Goal: Share content: Share content

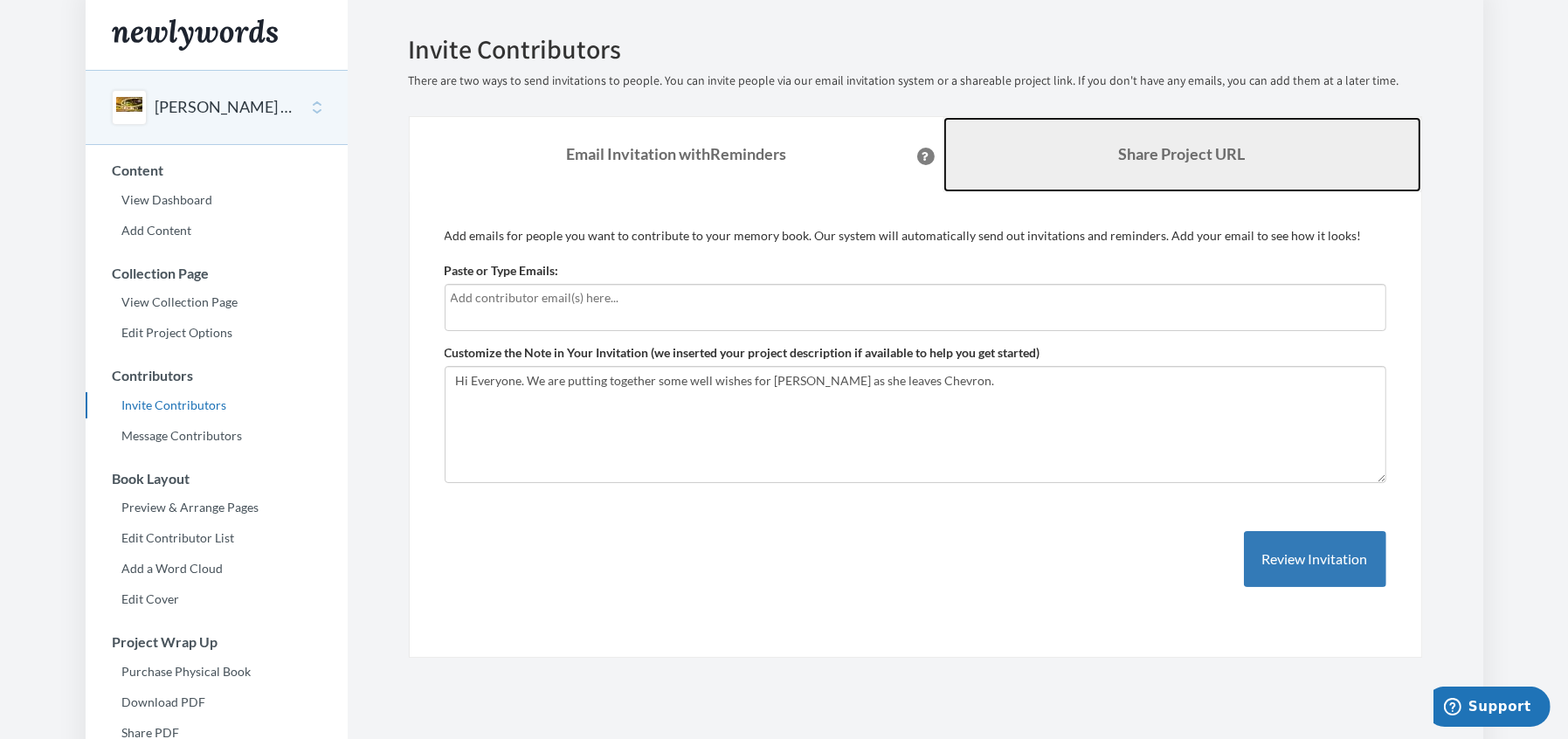
click at [1021, 155] on link "Share Project URL" at bounding box center [1182, 155] width 477 height 75
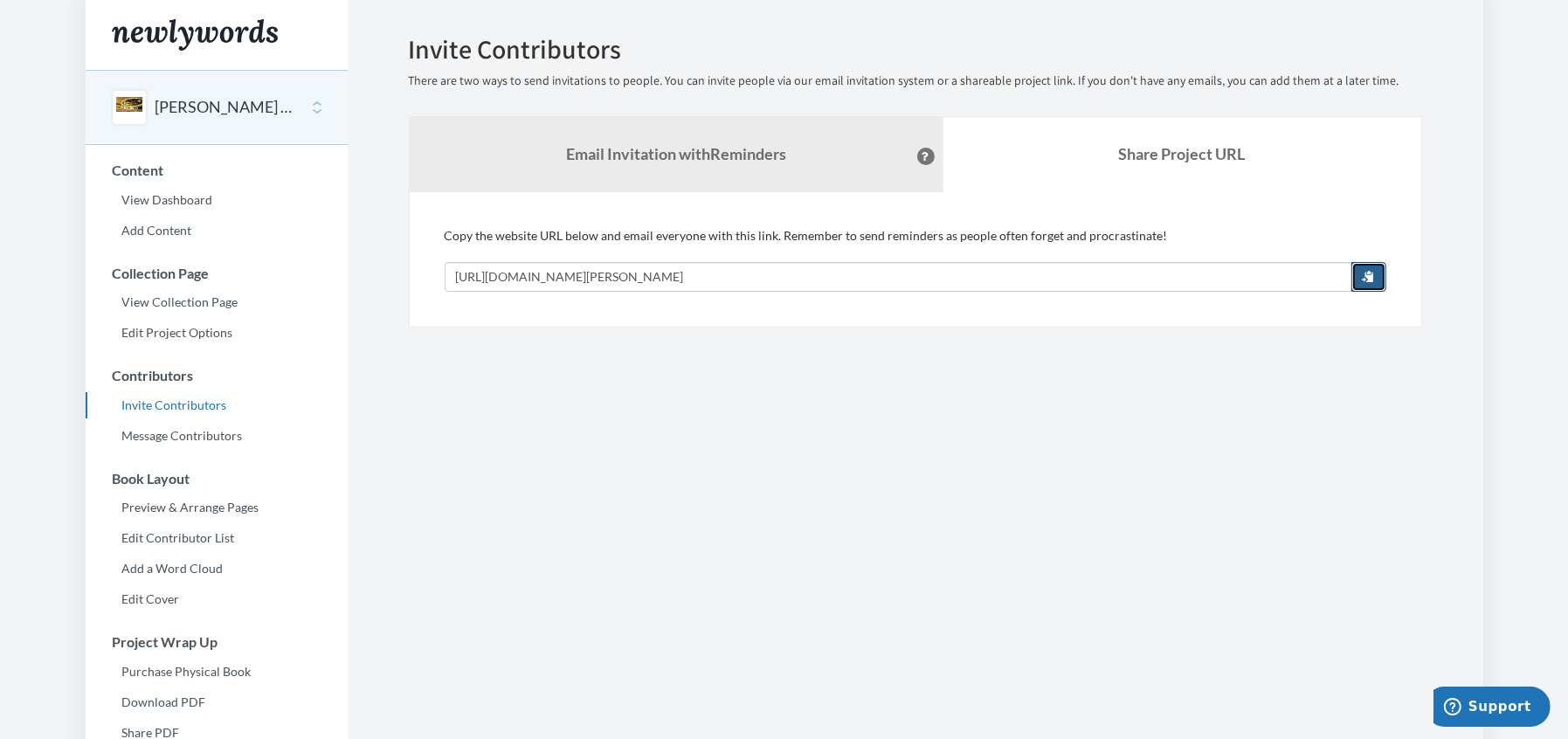
click at [1366, 281] on span "button" at bounding box center [1368, 276] width 12 height 12
click at [222, 438] on link "Message Contributors" at bounding box center [216, 436] width 262 height 26
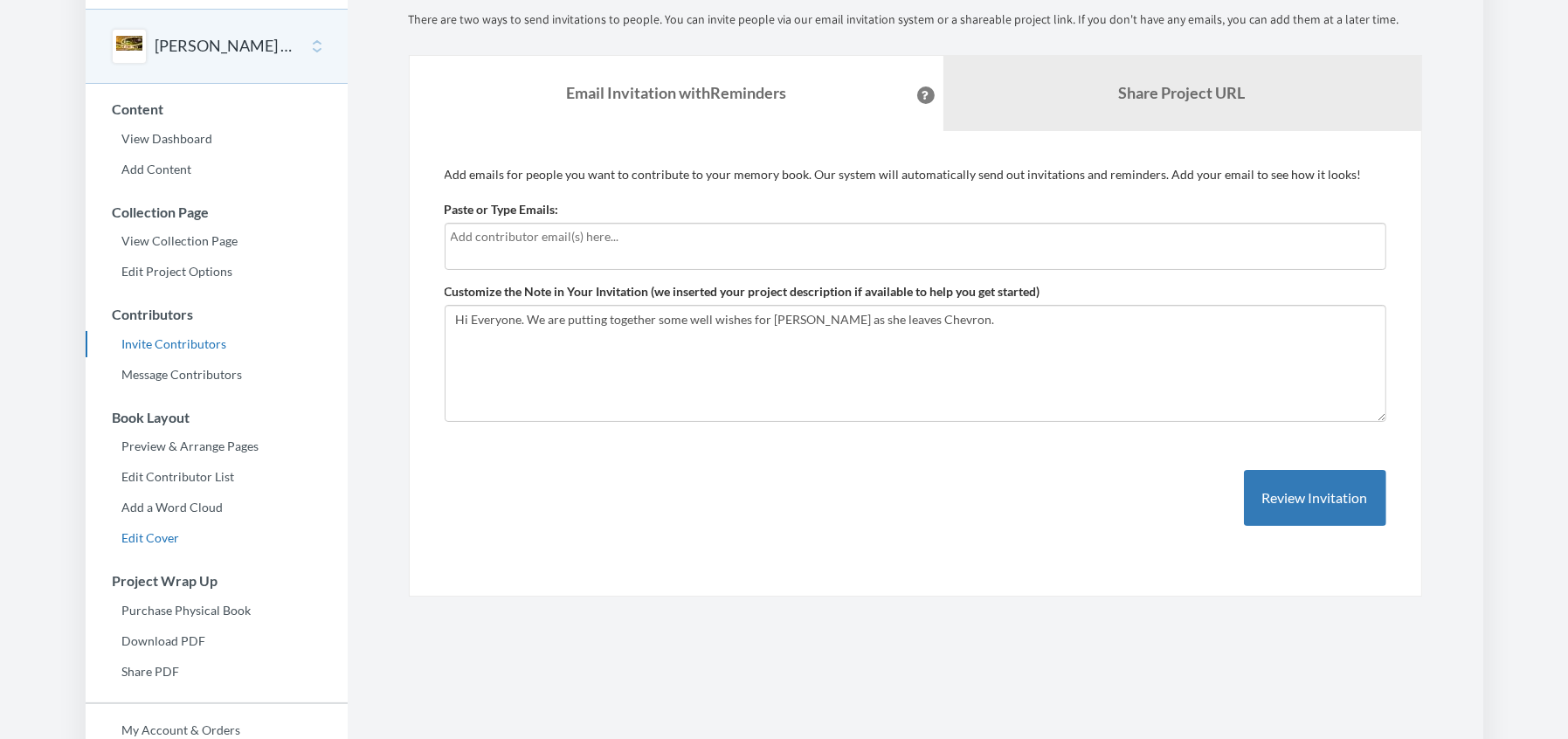
scroll to position [66, 0]
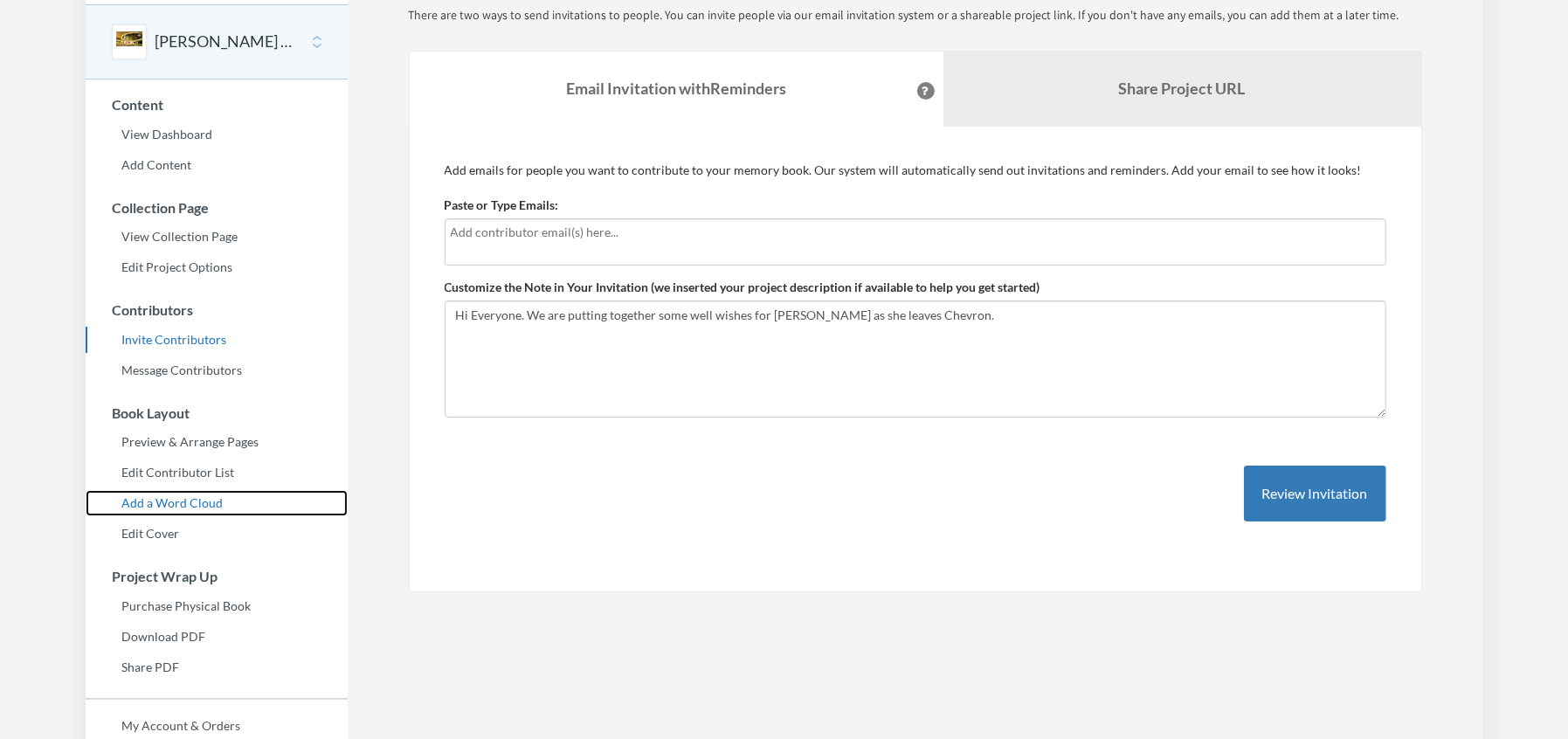
click at [194, 504] on link "Add a Word Cloud" at bounding box center [216, 503] width 262 height 26
